Goal: Task Accomplishment & Management: Use online tool/utility

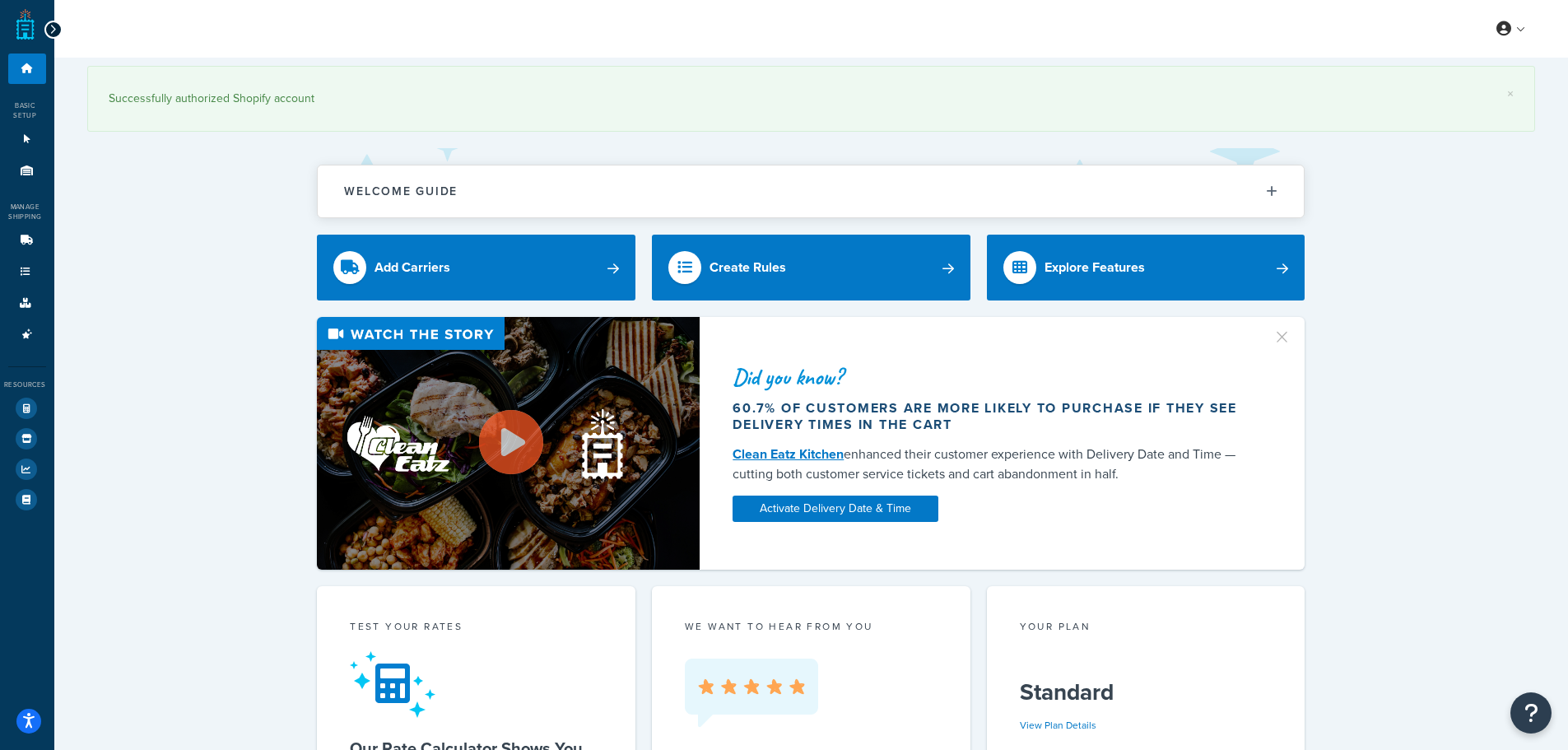
click at [46, 27] on div at bounding box center [54, 30] width 18 height 18
click at [55, 27] on icon at bounding box center [54, 30] width 7 height 11
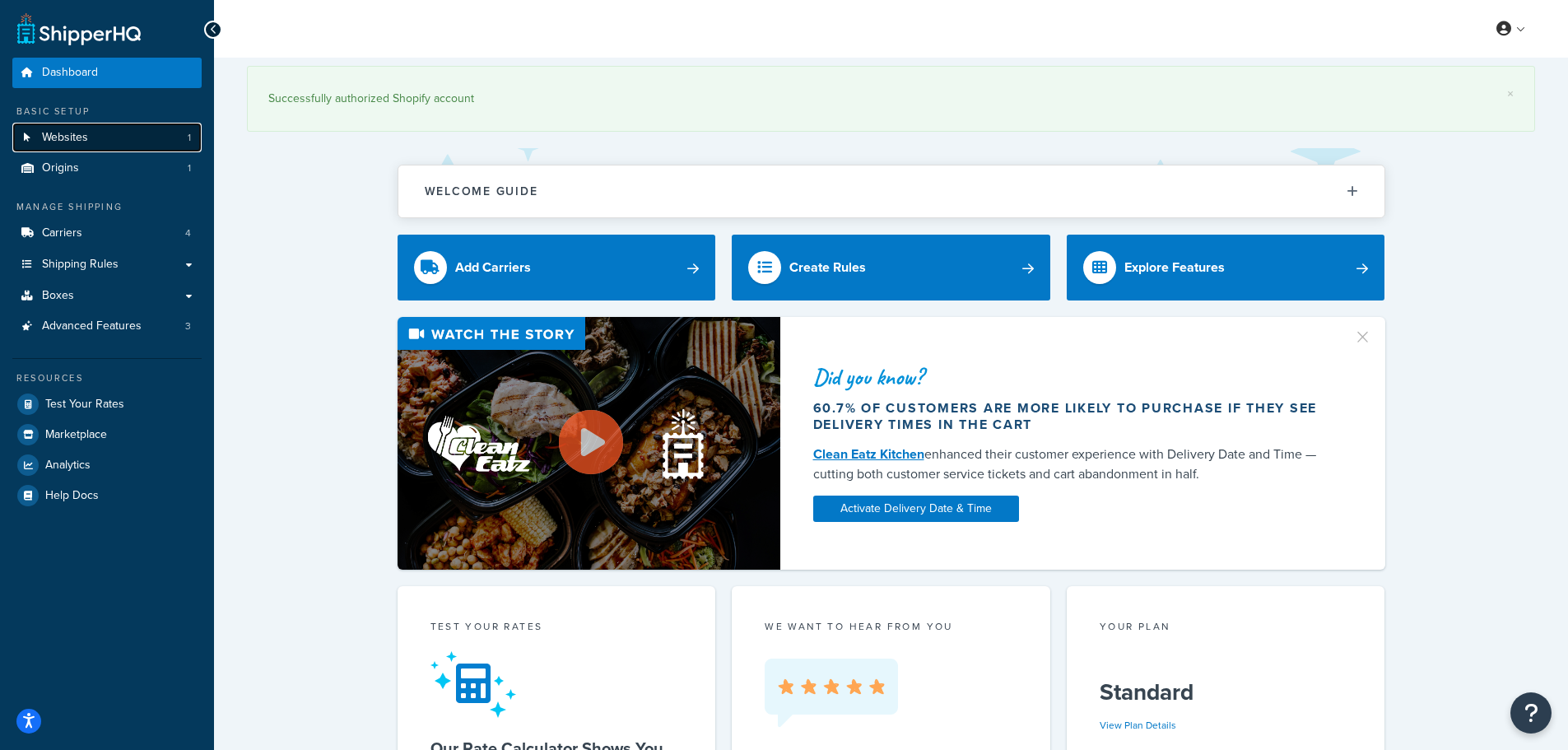
click at [96, 142] on link "Websites 1" at bounding box center [106, 137] width 189 height 30
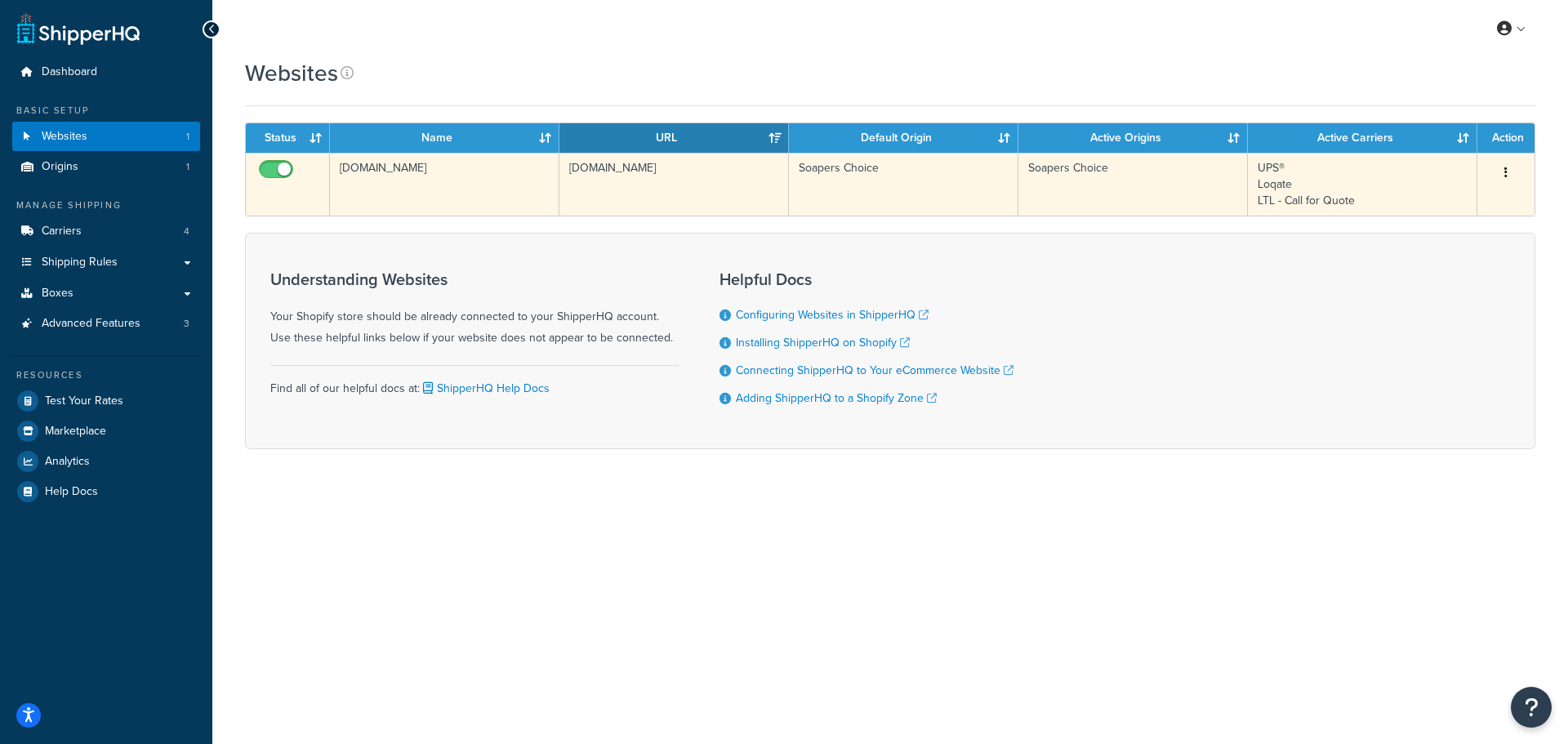
click at [1509, 160] on button "button" at bounding box center [1505, 173] width 23 height 27
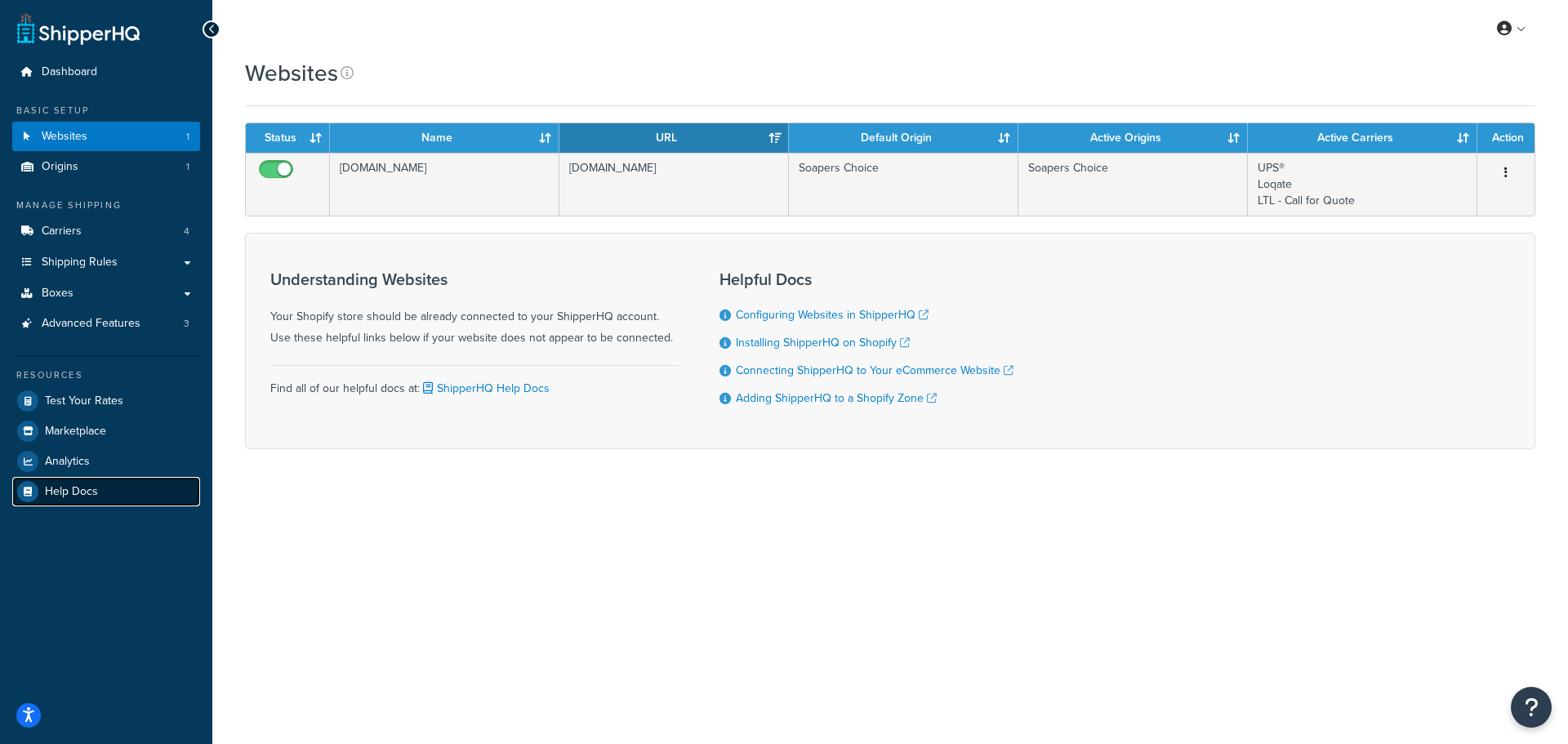
click at [79, 485] on span "Help Docs" at bounding box center [71, 491] width 53 height 14
click at [116, 319] on span "Advanced Features" at bounding box center [91, 323] width 99 height 14
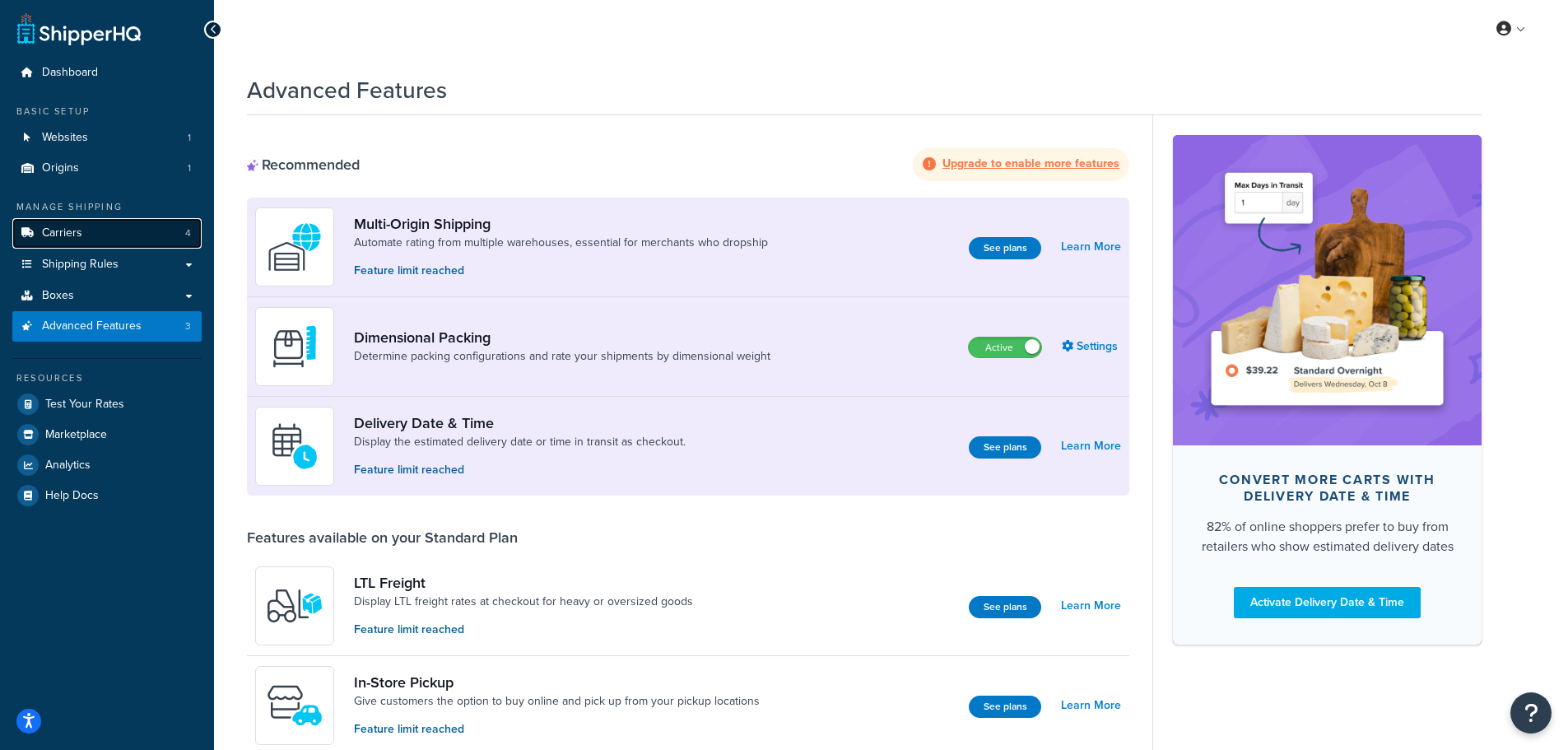
click at [103, 242] on link "Carriers 4" at bounding box center [106, 232] width 189 height 30
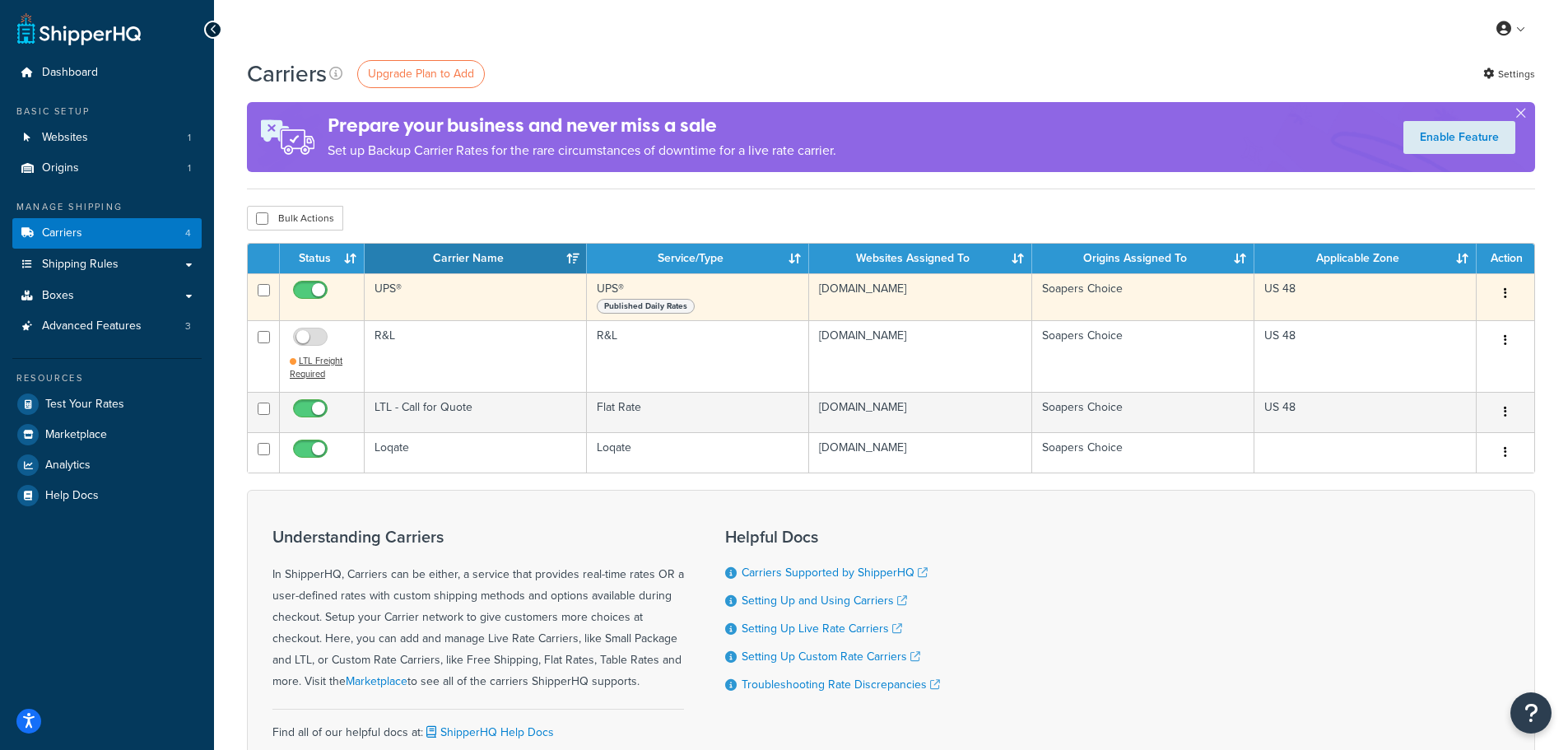
click at [1501, 290] on button "button" at bounding box center [1505, 293] width 23 height 27
click at [1451, 318] on link "Edit" at bounding box center [1439, 326] width 130 height 34
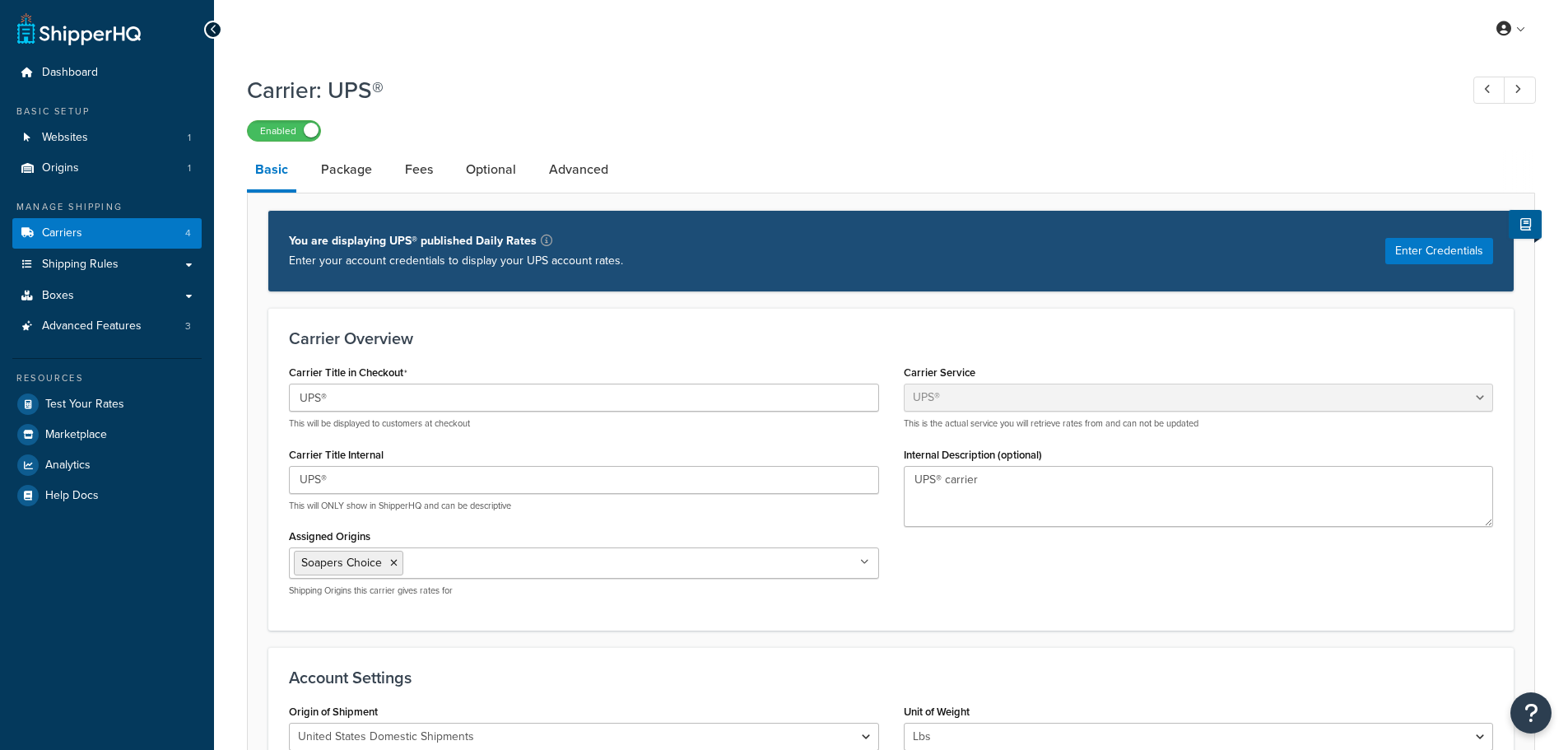
select select "ups"
click at [329, 172] on link "Package" at bounding box center [346, 169] width 67 height 40
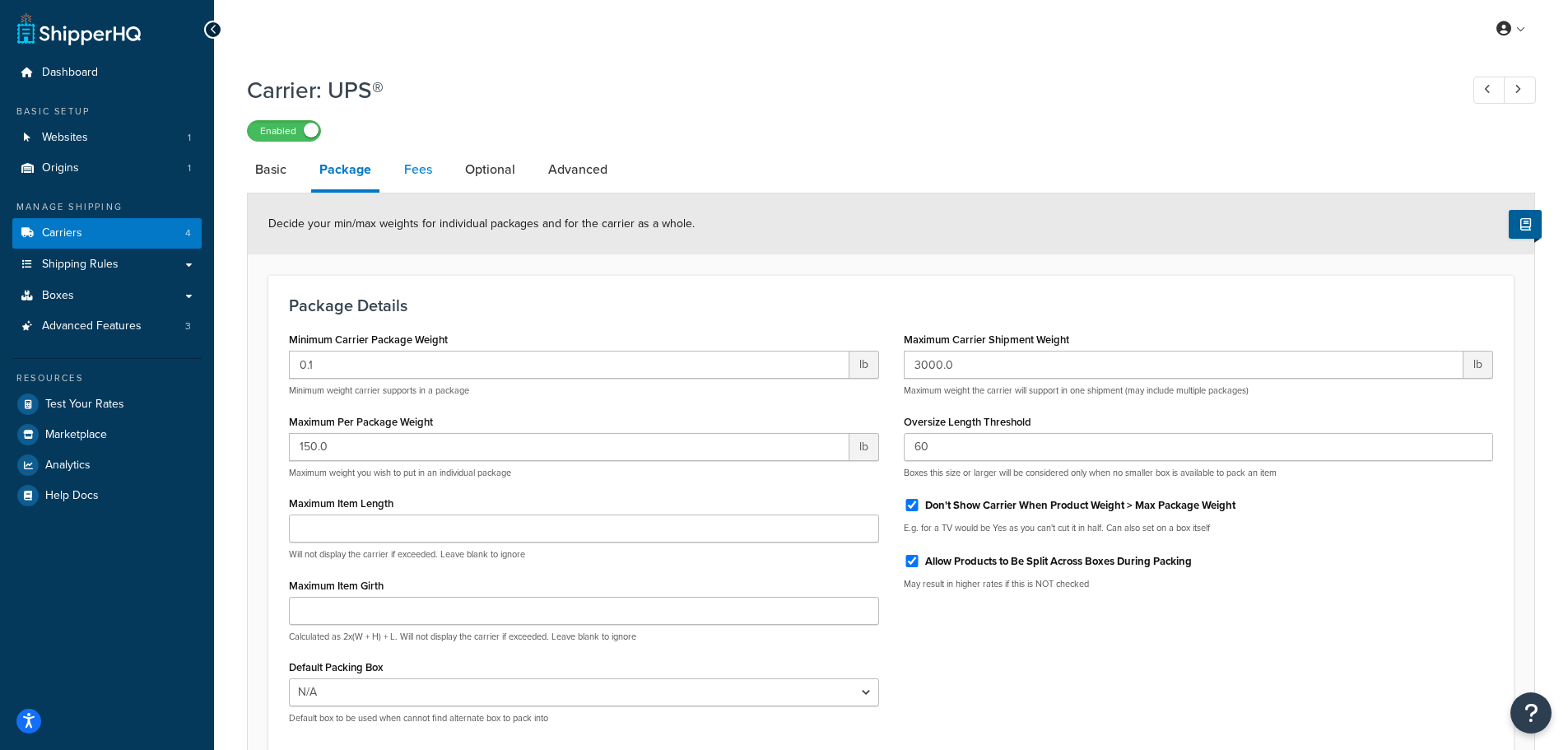
click at [415, 171] on link "Fees" at bounding box center [418, 169] width 44 height 40
select select "AFTER"
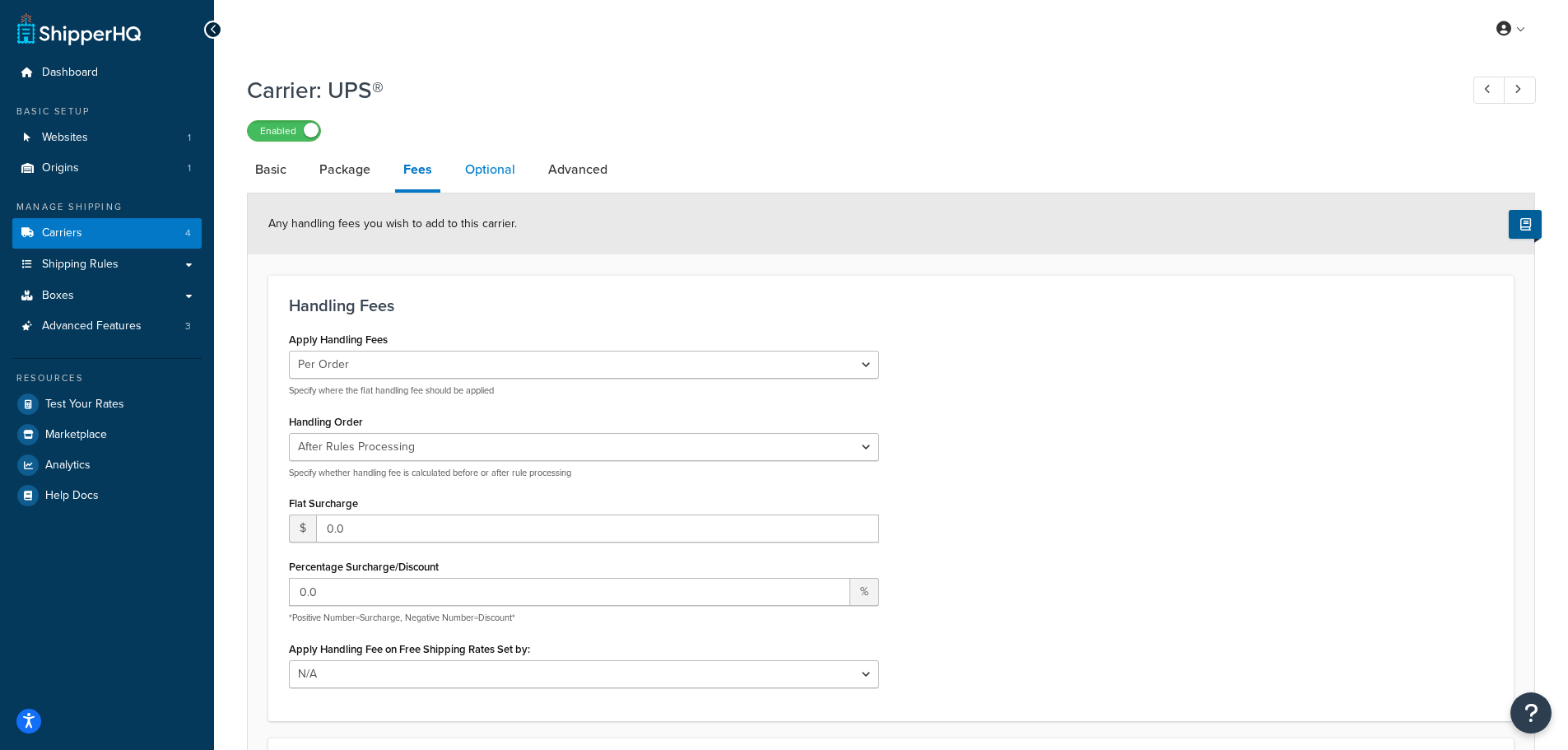
click at [507, 177] on link "Optional" at bounding box center [490, 169] width 66 height 40
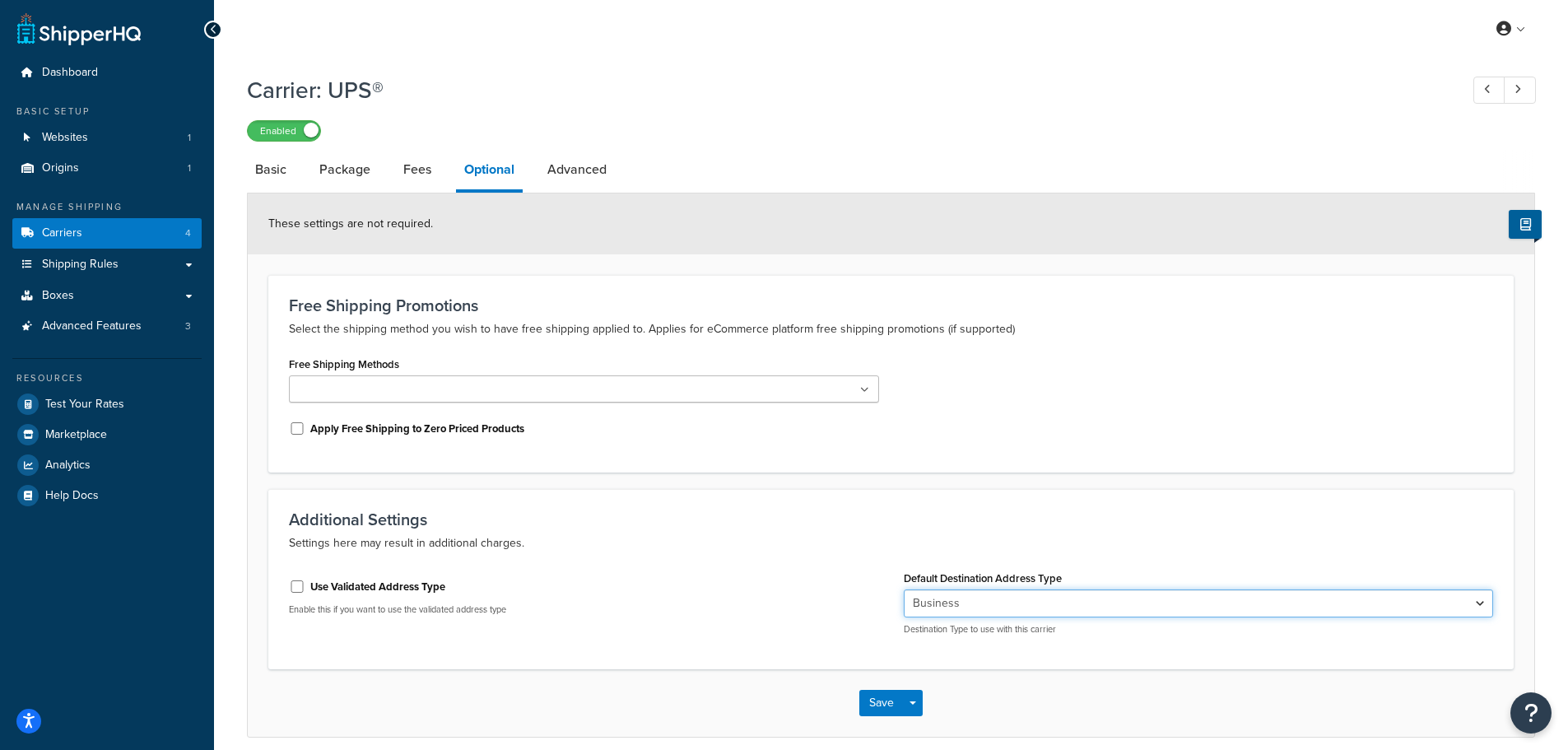
click at [1011, 609] on select "Residential Business" at bounding box center [1199, 603] width 591 height 28
select select "residential"
click at [904, 589] on select "Residential Business" at bounding box center [1199, 603] width 591 height 28
click at [898, 705] on button "Save" at bounding box center [881, 702] width 44 height 27
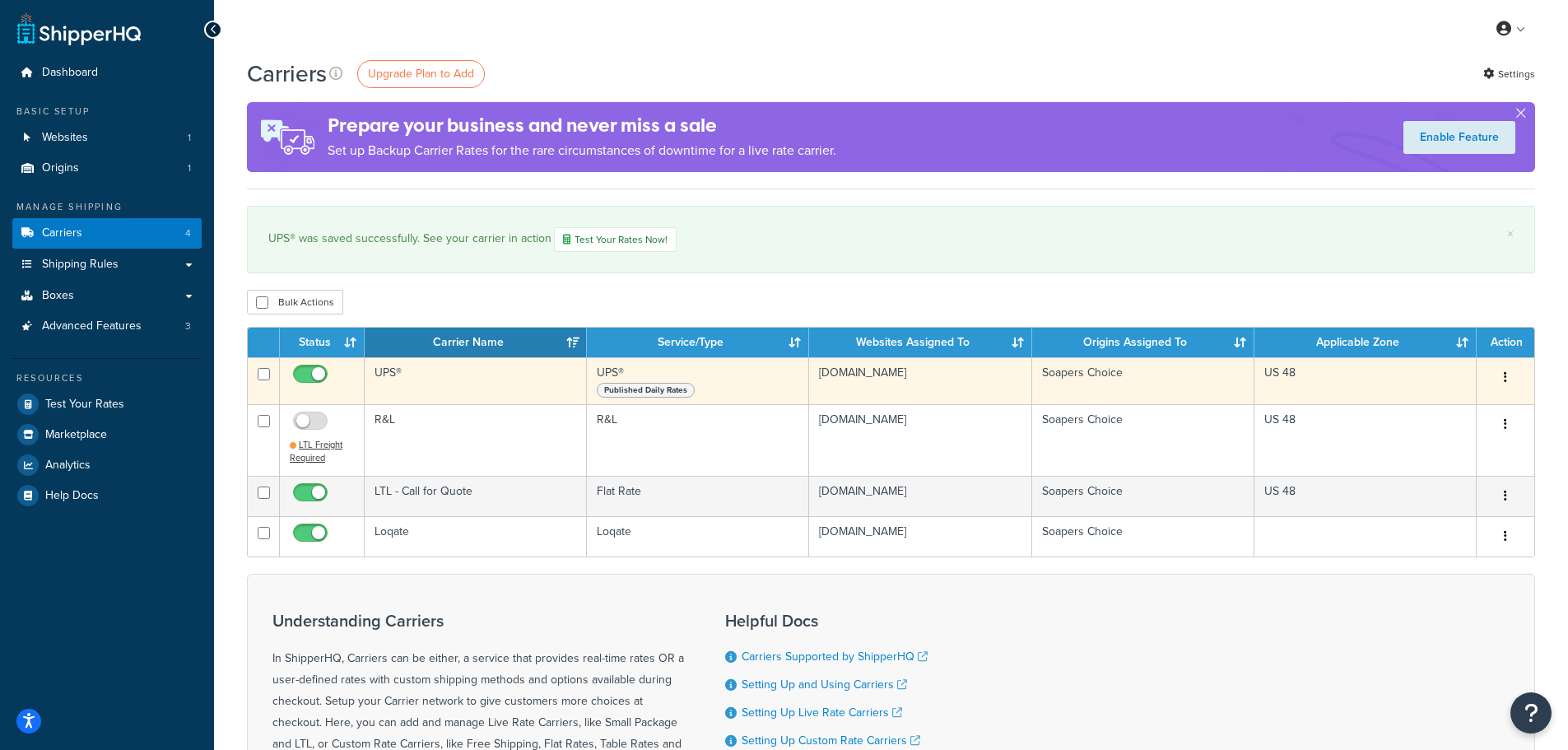
click at [1512, 379] on button "button" at bounding box center [1505, 377] width 23 height 27
click at [1412, 409] on link "Edit" at bounding box center [1439, 410] width 130 height 34
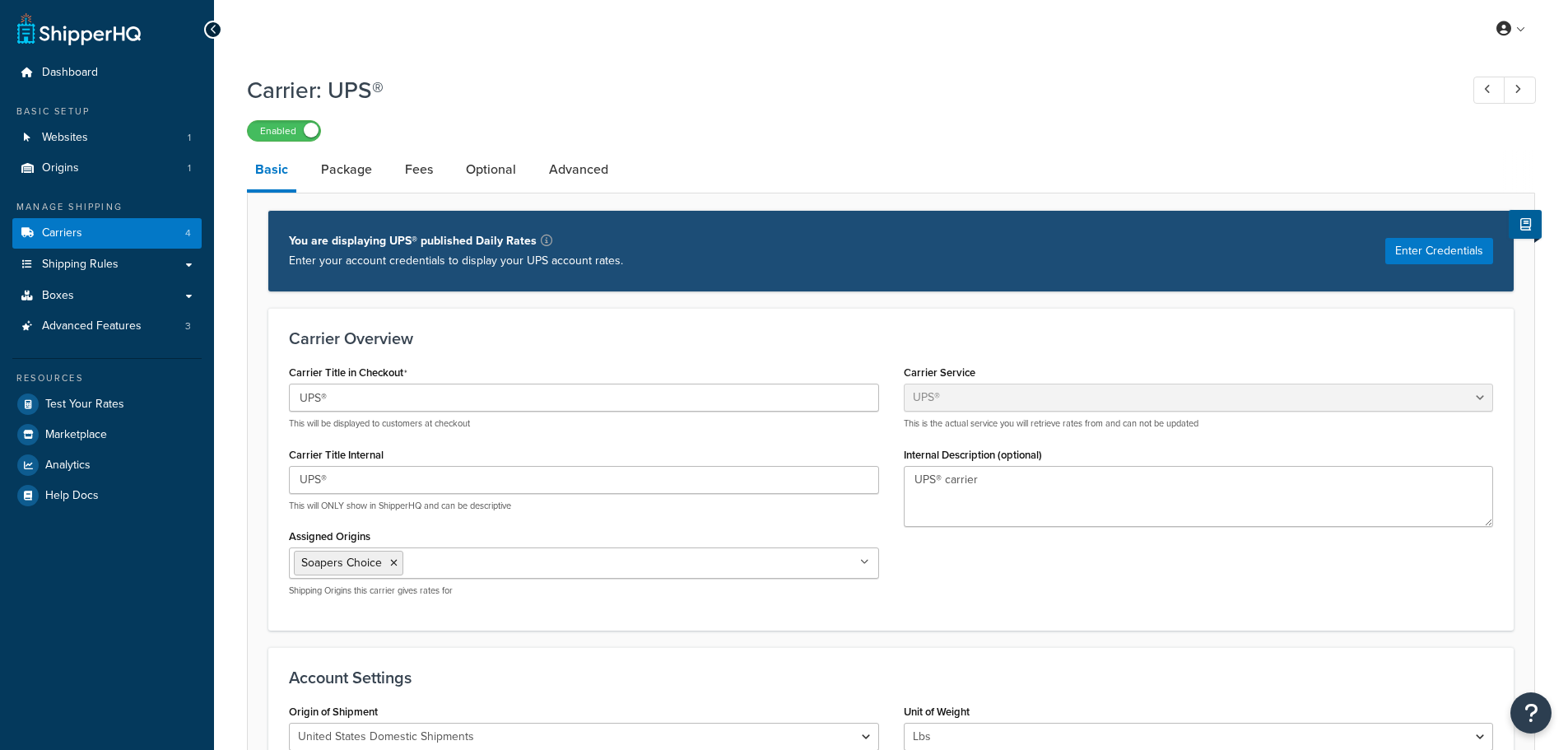
select select "ups"
click at [569, 184] on link "Advanced" at bounding box center [579, 169] width 76 height 40
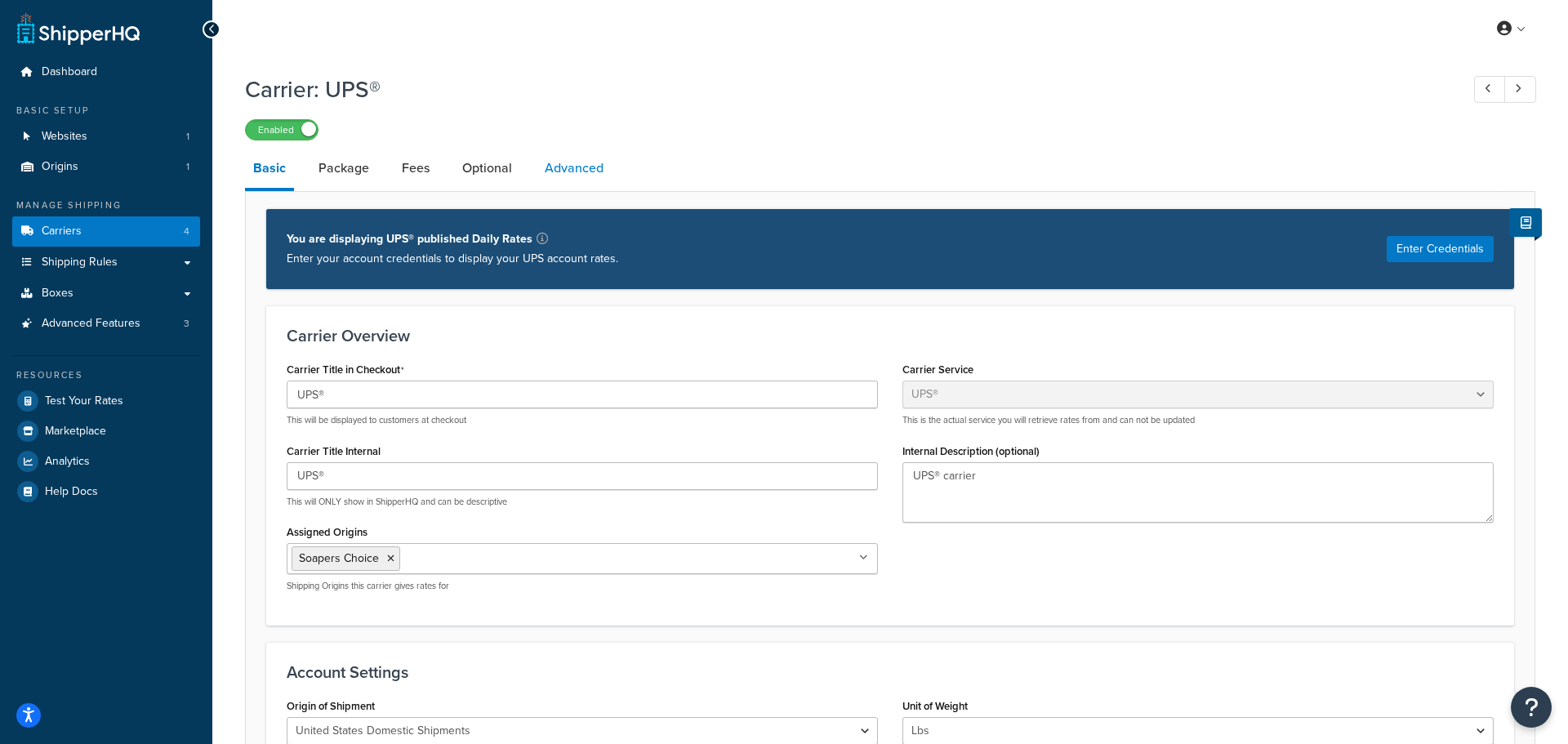
select select "false"
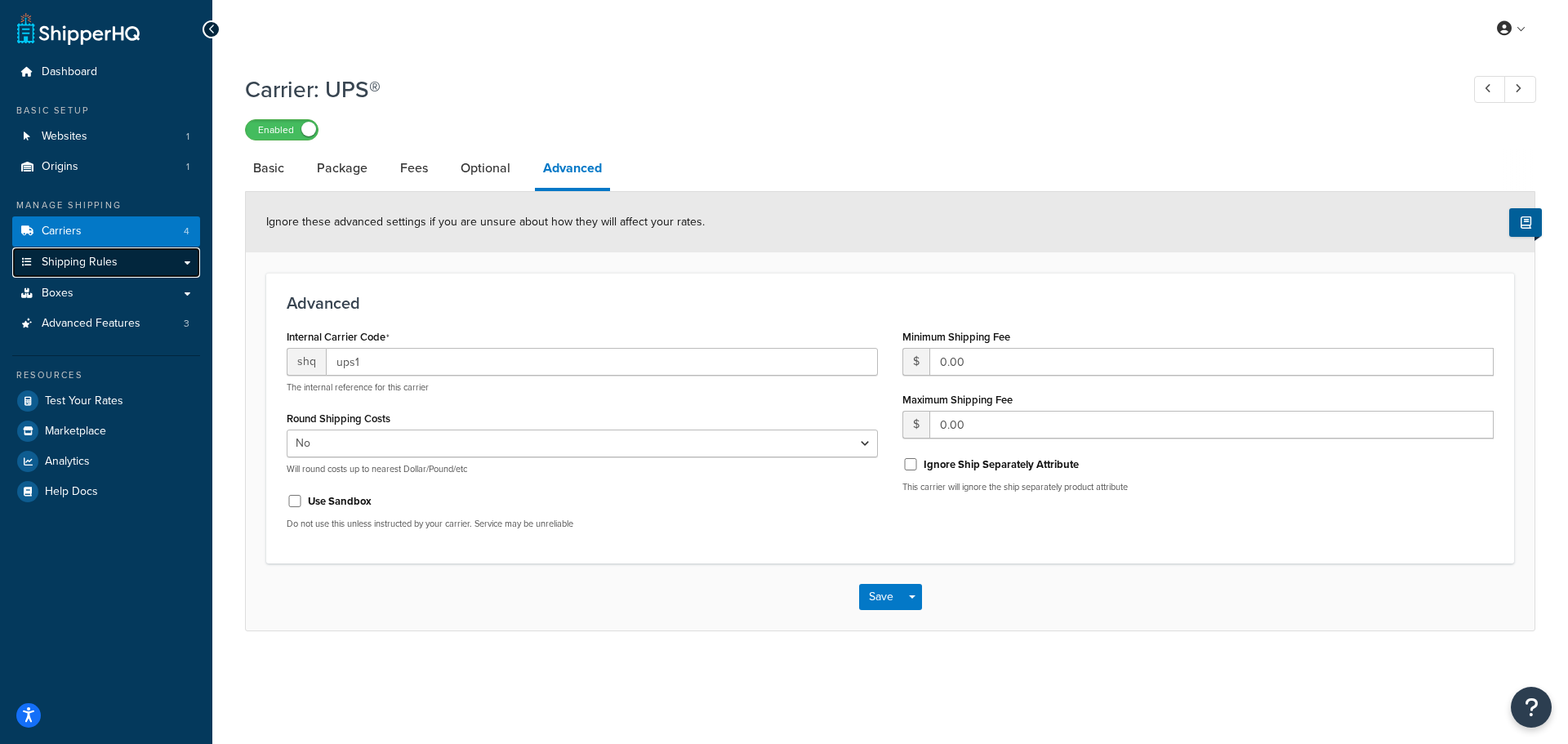
click at [65, 249] on link "Shipping Rules" at bounding box center [105, 262] width 188 height 30
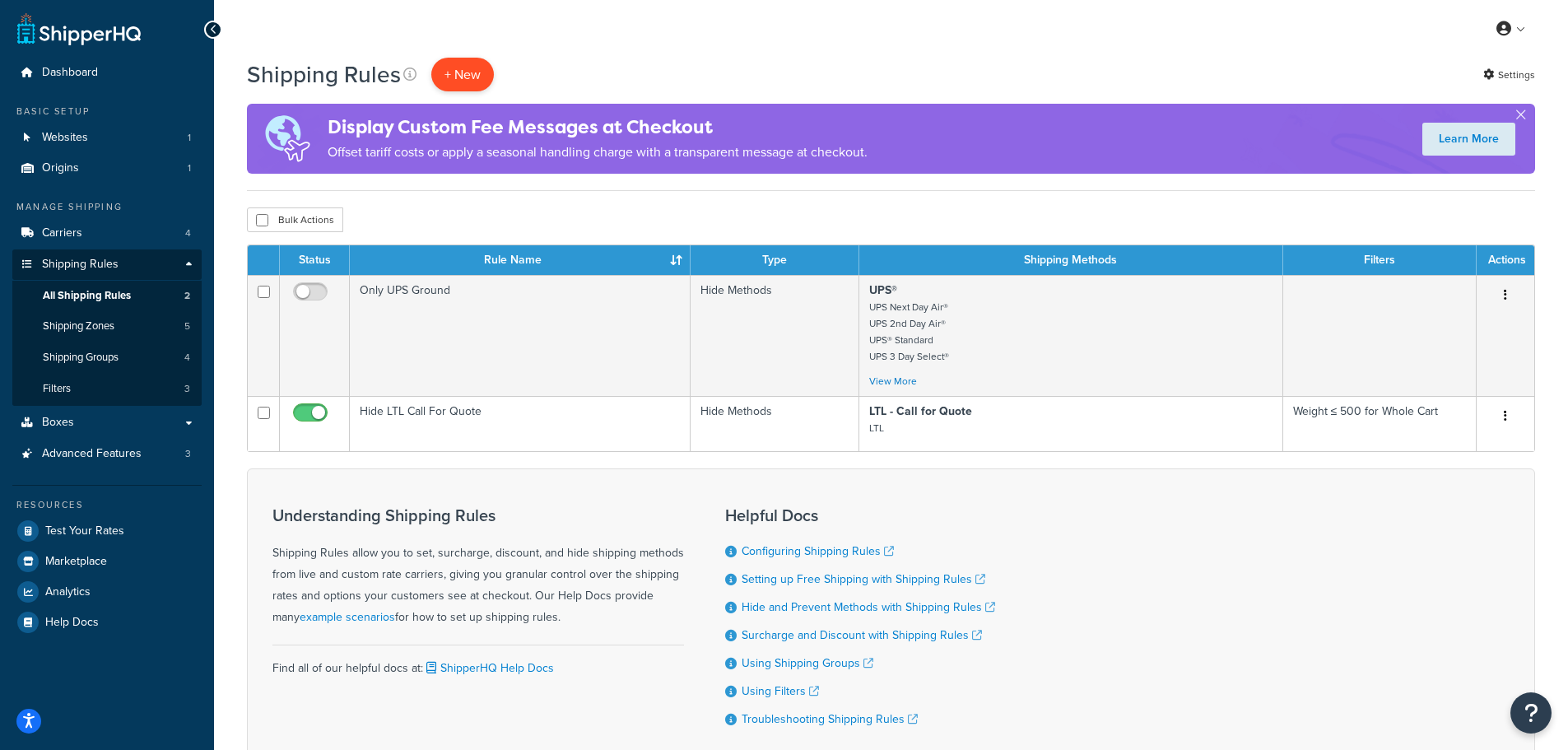
click at [450, 76] on p "+ New" at bounding box center [462, 74] width 63 height 34
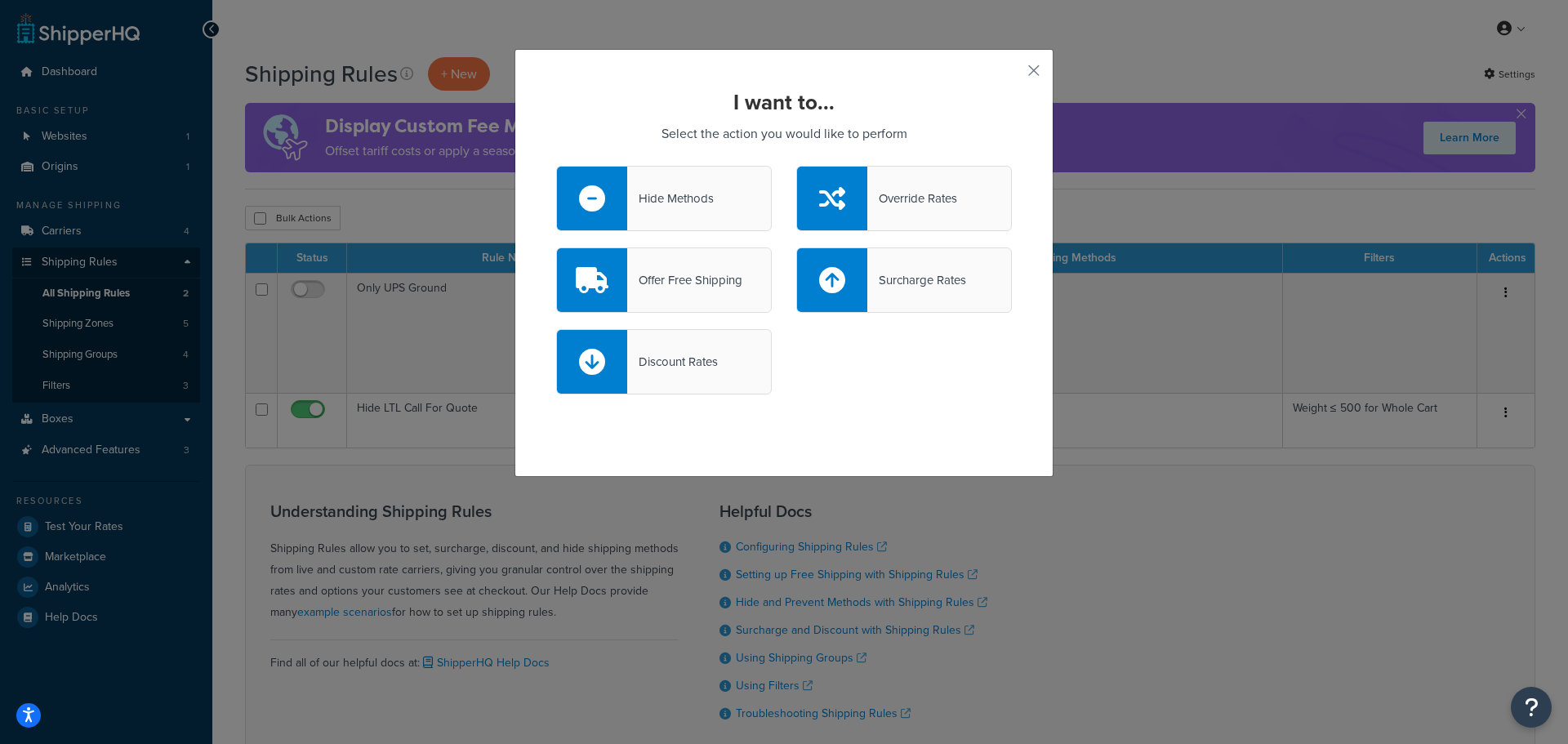
click at [881, 192] on div "Override Rates" at bounding box center [912, 198] width 90 height 23
click at [0, 0] on input "Override Rates" at bounding box center [0, 0] width 0 height 0
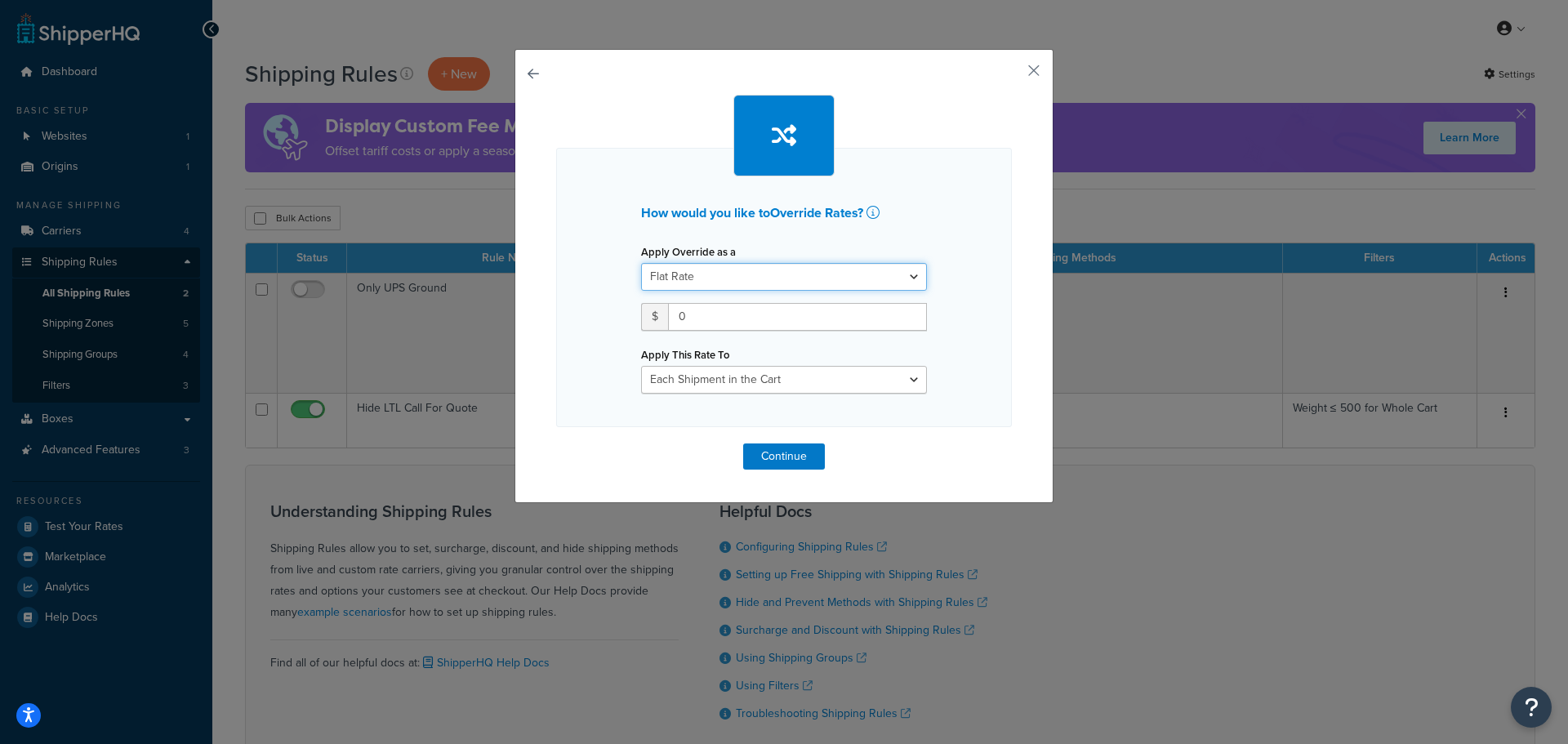
click at [745, 270] on select "Flat Rate Percentage Flat Rate & Percentage" at bounding box center [784, 276] width 286 height 27
click at [744, 270] on select "Flat Rate Percentage Flat Rate & Percentage" at bounding box center [784, 276] width 286 height 27
click at [1017, 71] on div "How would you like to Override Rates ? Apply Override as a Flat Rate Percentage…" at bounding box center [784, 276] width 539 height 454
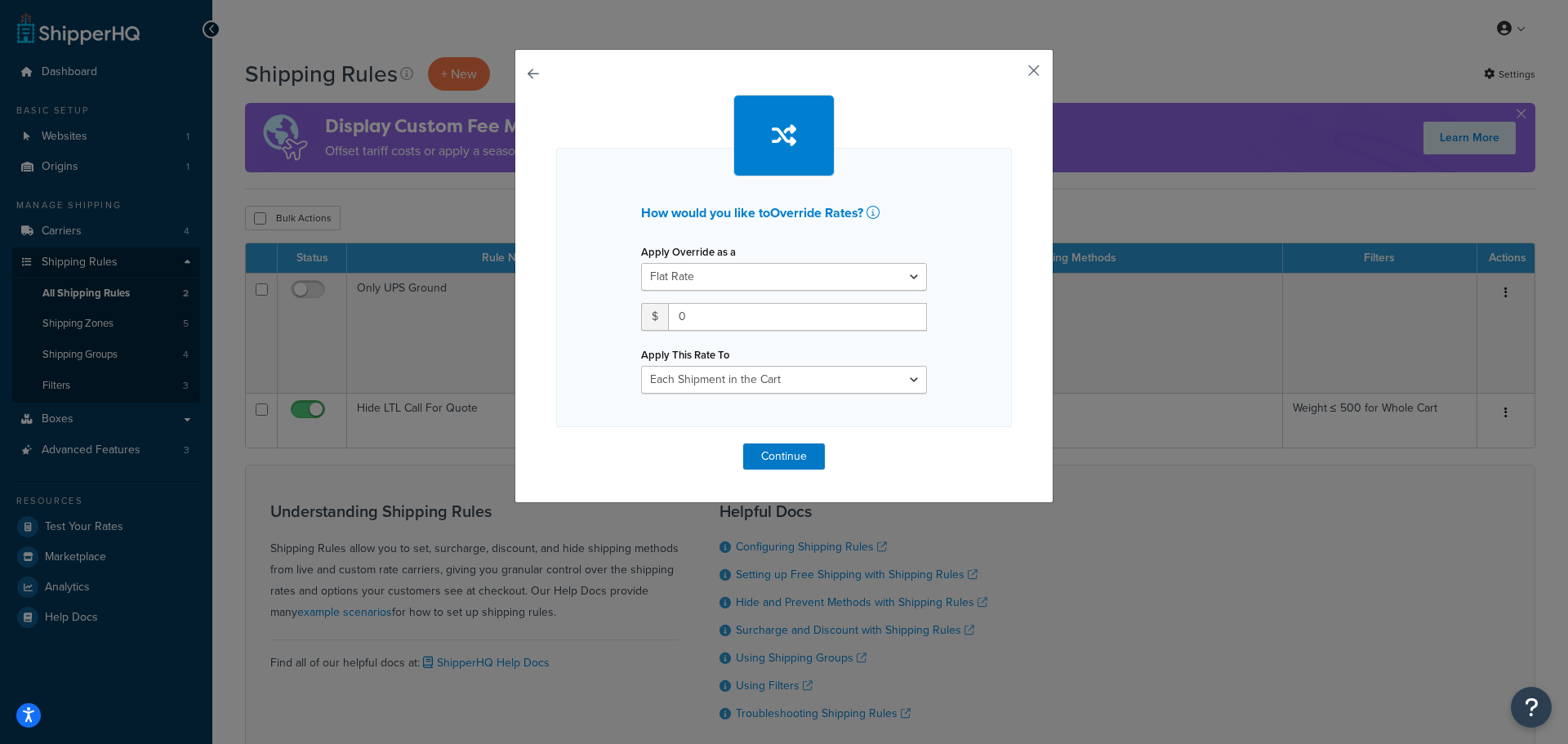
click at [1011, 74] on button "button" at bounding box center [1010, 76] width 4 height 4
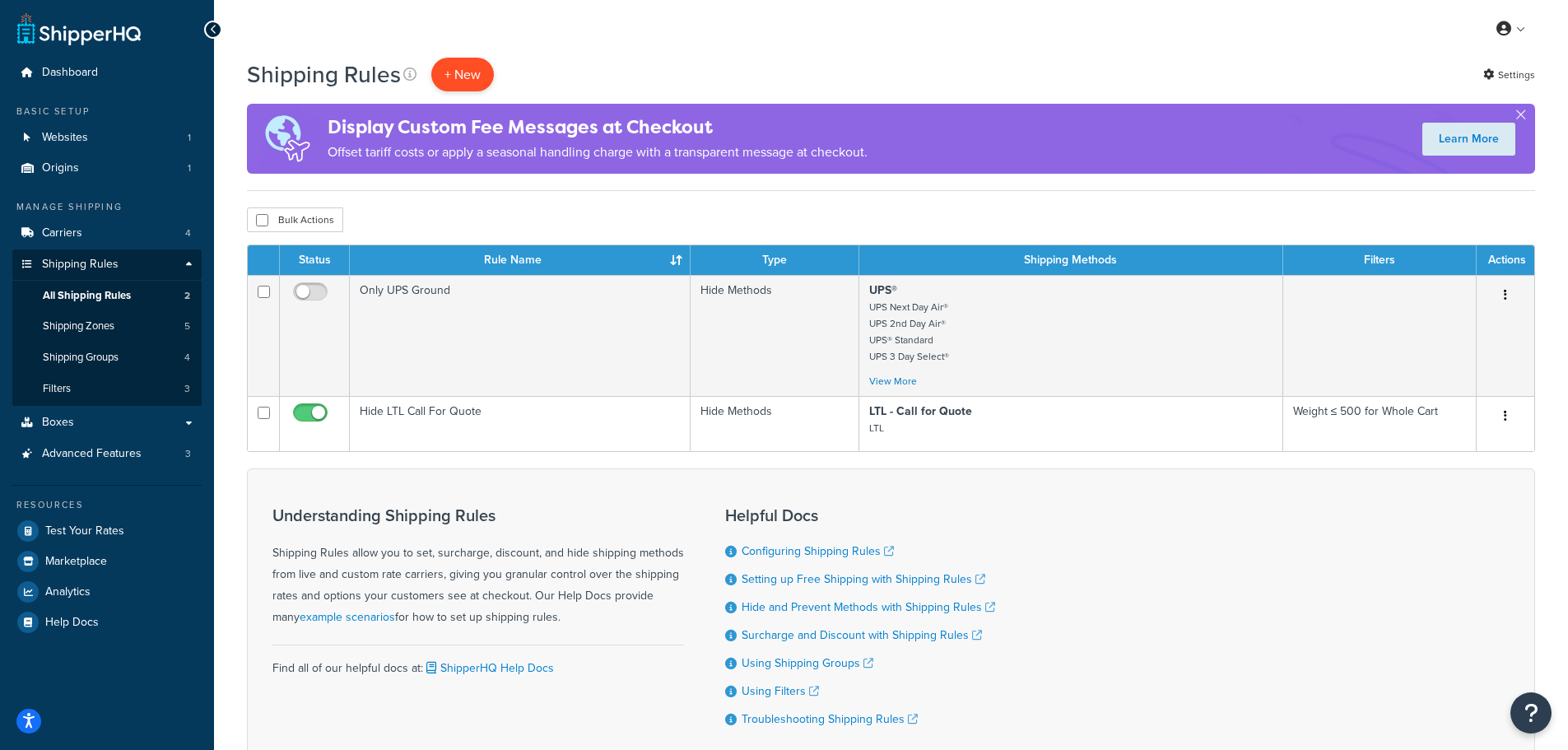
click at [483, 72] on p "+ New" at bounding box center [462, 74] width 63 height 34
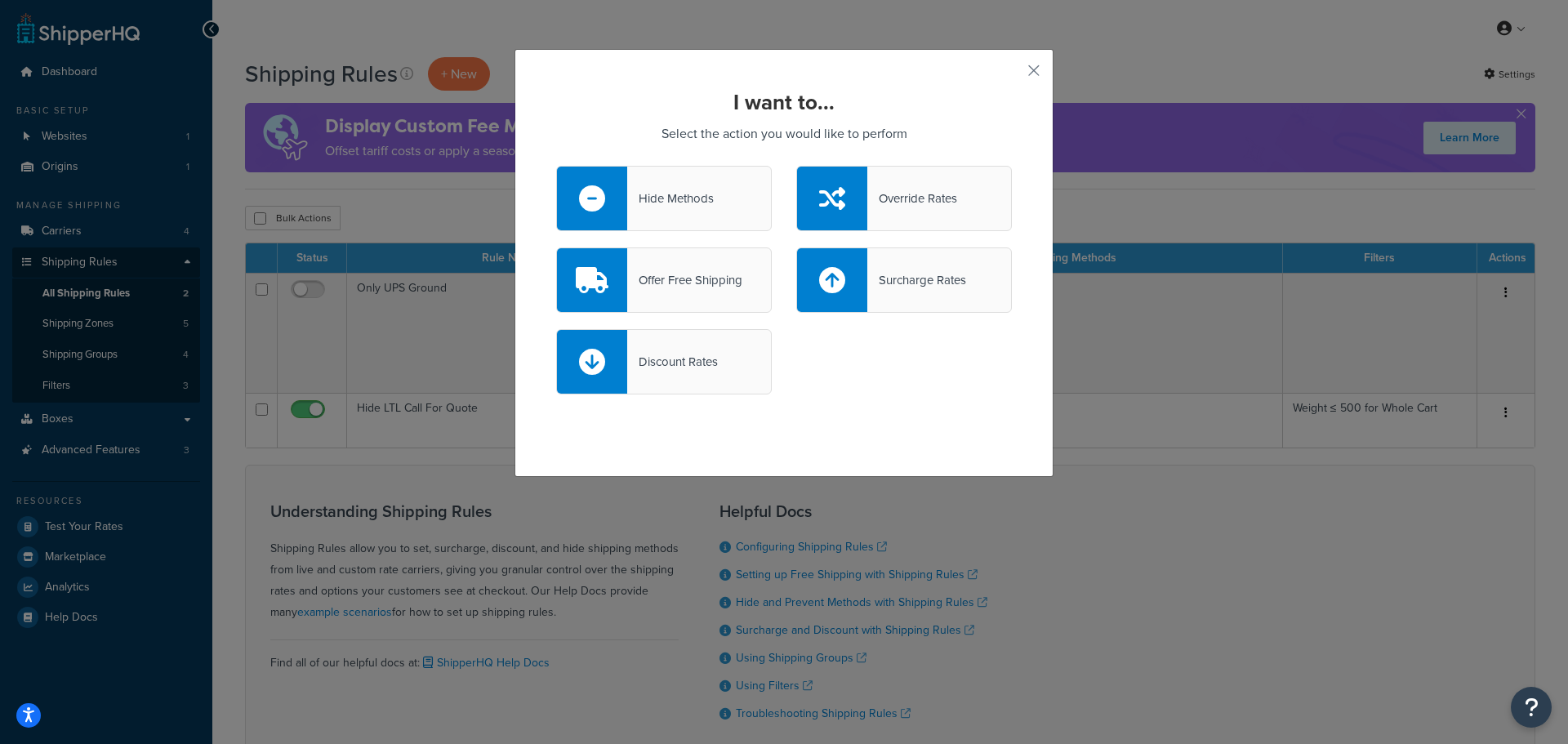
click at [623, 27] on div "I want to... Select the action you would like to perform Hide Methods Override …" at bounding box center [784, 372] width 1568 height 744
click at [1018, 71] on div "I want to... Select the action you would like to perform Hide Methods Override …" at bounding box center [784, 263] width 539 height 427
click at [1003, 68] on div "I want to... Select the action you would like to perform Hide Methods Override …" at bounding box center [784, 263] width 539 height 427
click at [1011, 74] on button "button" at bounding box center [1010, 76] width 4 height 4
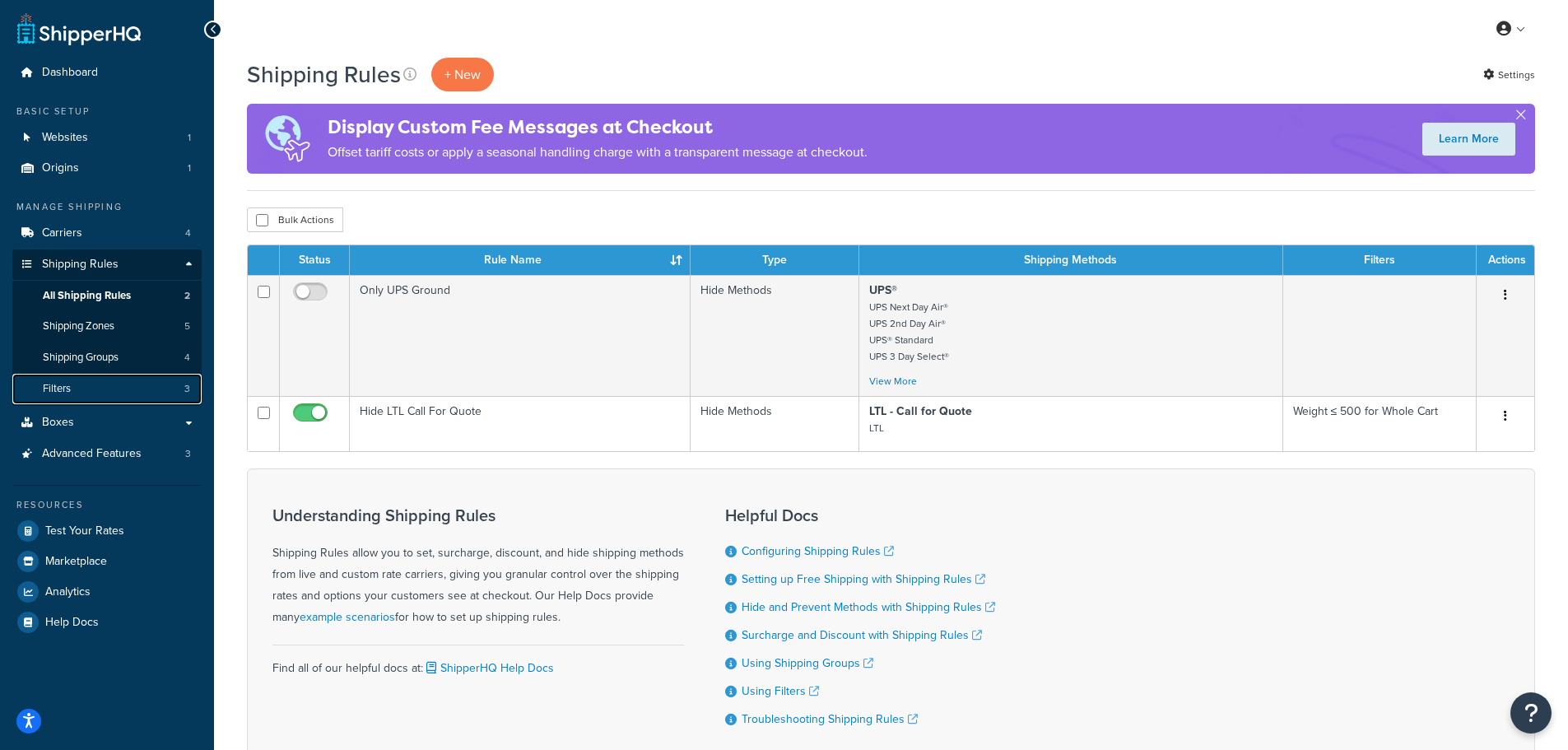
click at [83, 382] on link "Filters 3" at bounding box center [106, 388] width 189 height 30
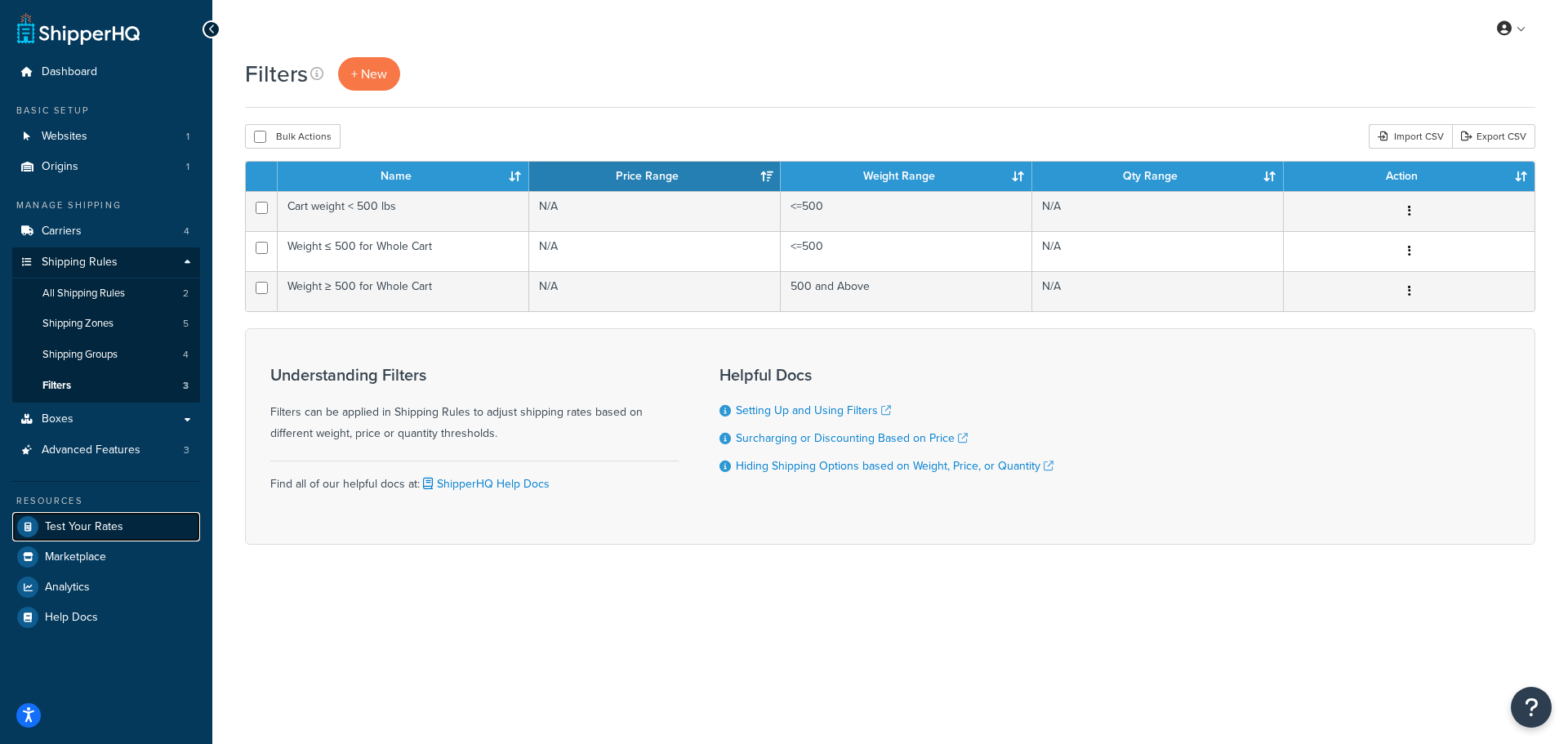
click at [96, 537] on link "Test Your Rates" at bounding box center [105, 526] width 188 height 29
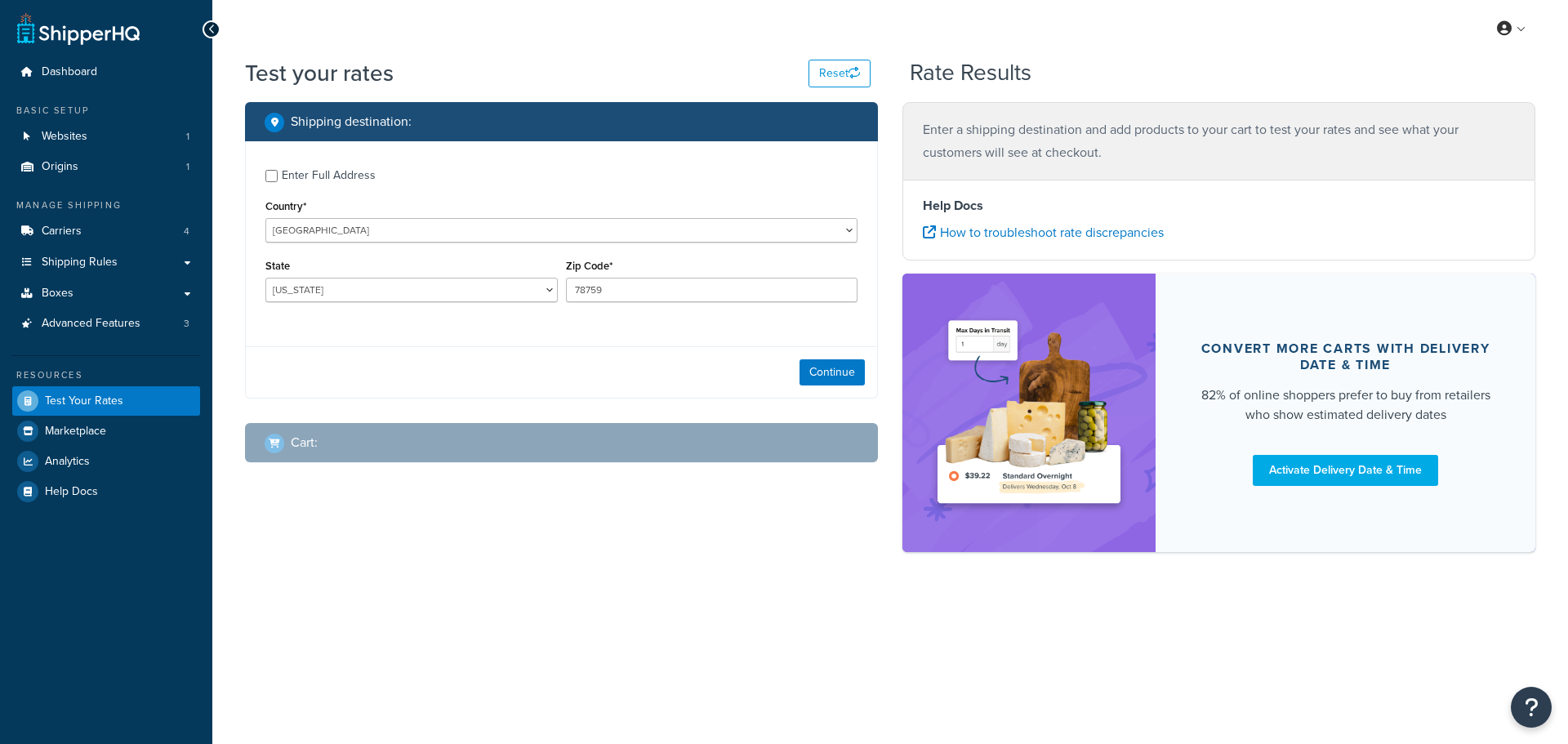
select select "[GEOGRAPHIC_DATA]"
click at [89, 485] on span "Help Docs" at bounding box center [71, 491] width 53 height 14
click at [88, 65] on span "Dashboard" at bounding box center [69, 71] width 56 height 14
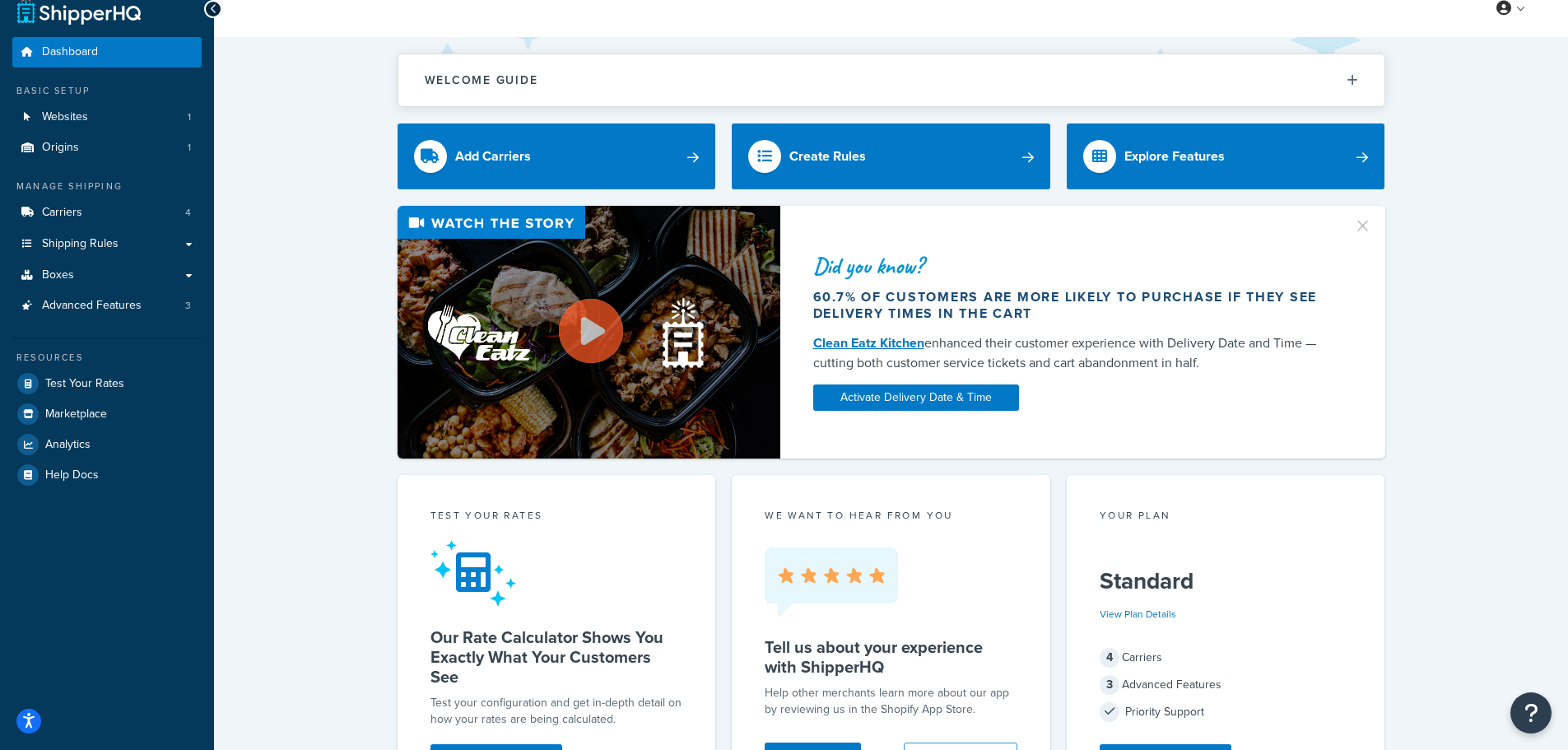
scroll to position [82, 0]
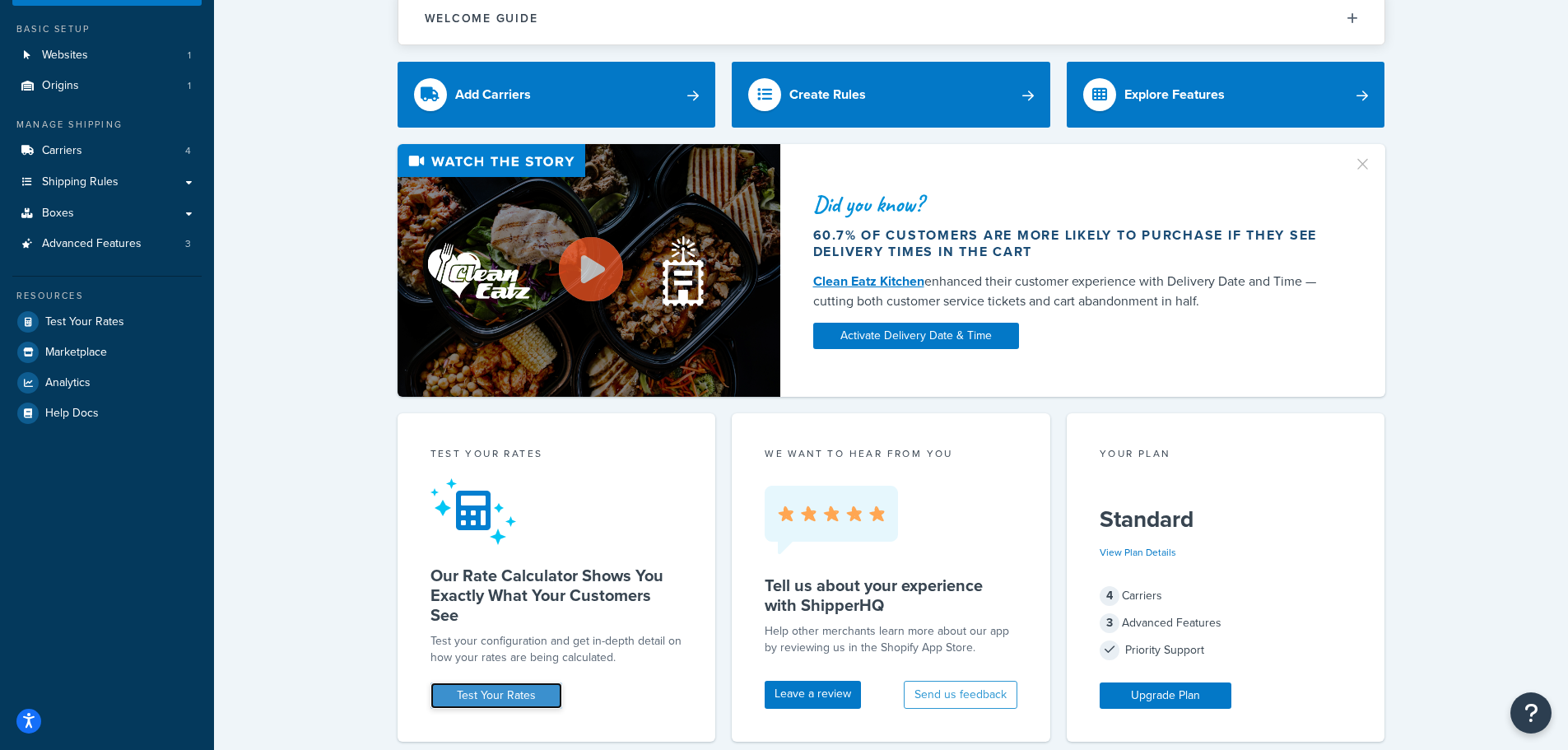
click at [505, 688] on link "Test Your Rates" at bounding box center [497, 695] width 132 height 27
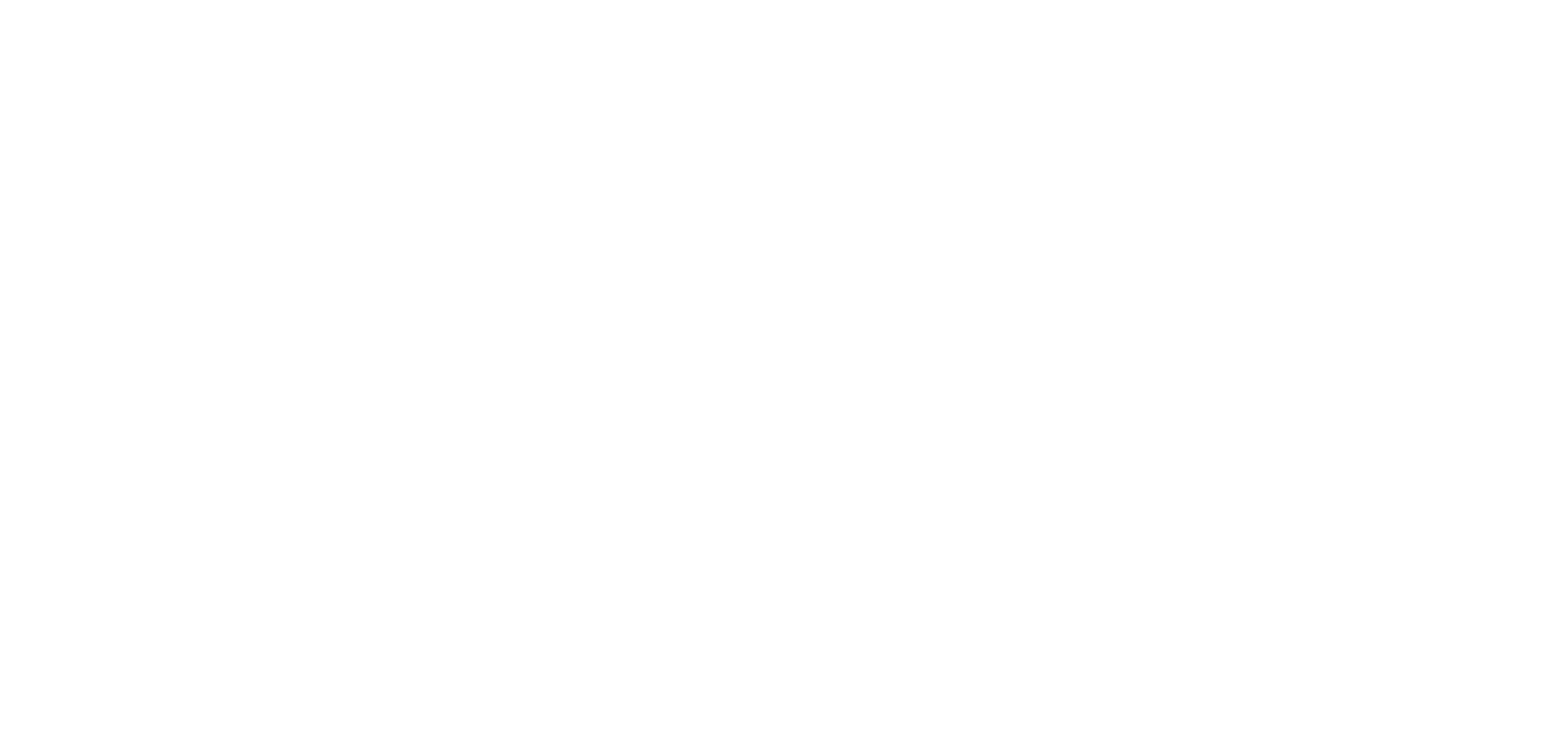
select select "[GEOGRAPHIC_DATA]"
